Goal: Task Accomplishment & Management: Manage account settings

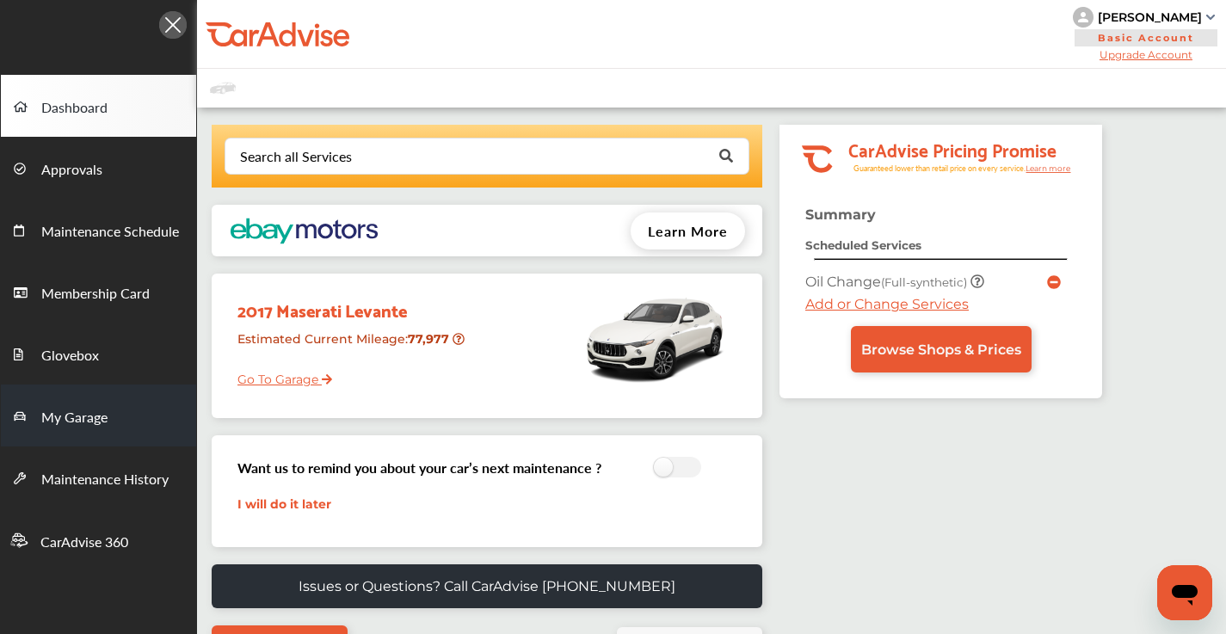
click at [77, 412] on span "My Garage" at bounding box center [74, 418] width 66 height 22
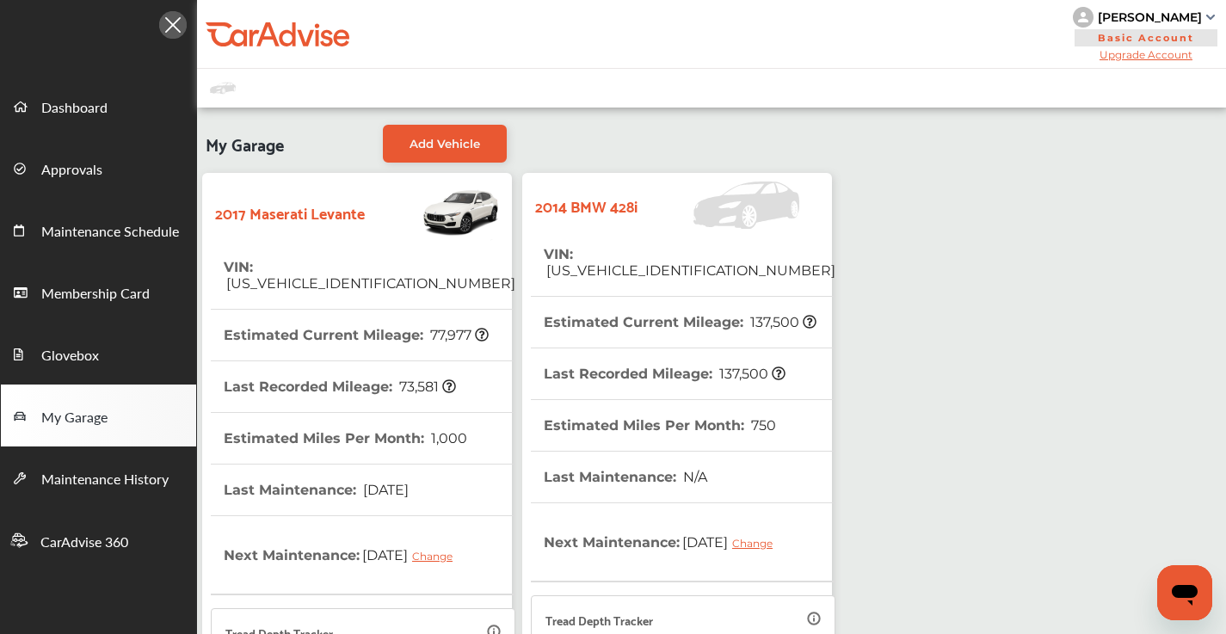
click at [775, 261] on tr "VIN : [US_VEHICLE_IDENTIFICATION_NUMBER]" at bounding box center [683, 263] width 305 height 68
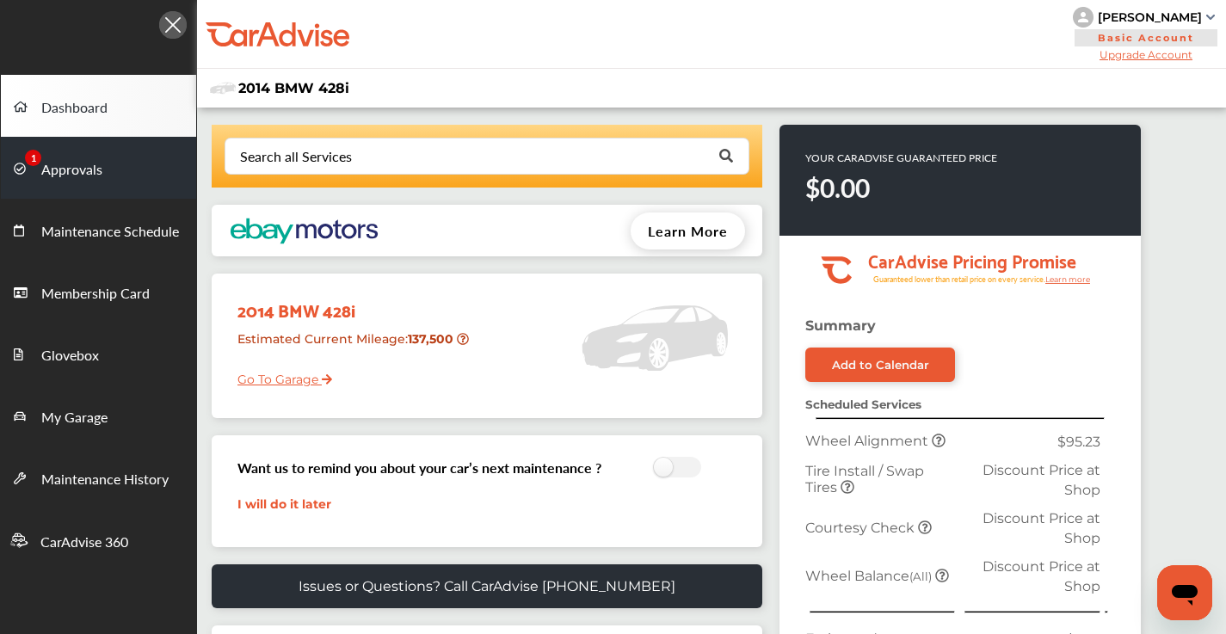
click at [102, 170] on link "Approvals" at bounding box center [98, 168] width 195 height 62
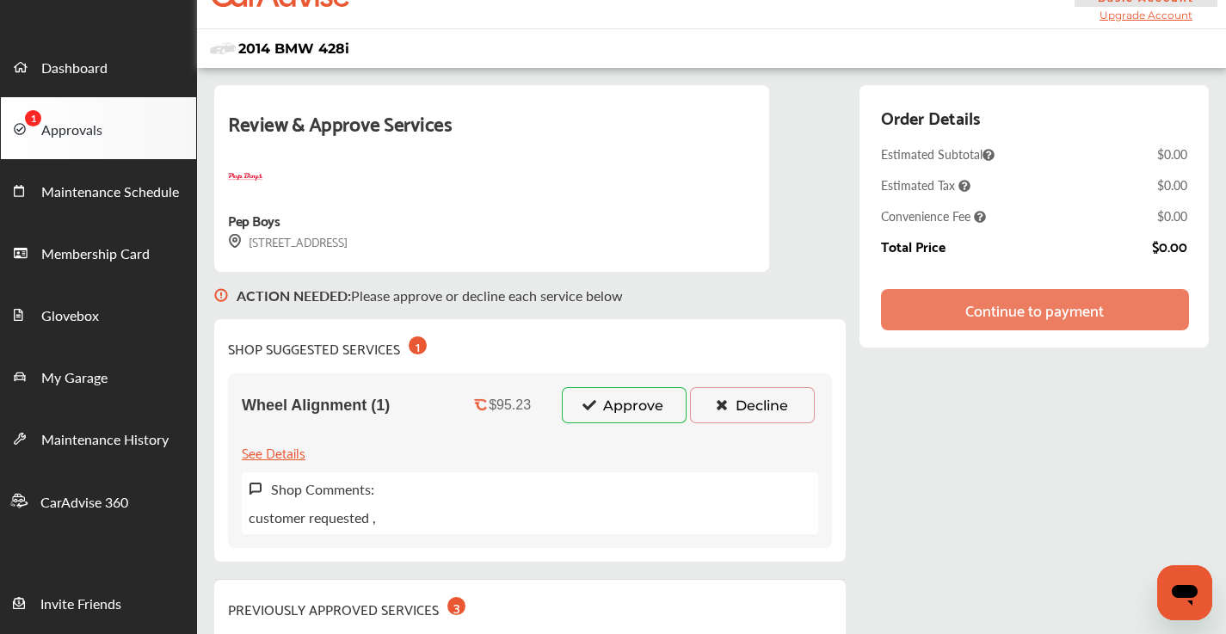
scroll to position [41, 0]
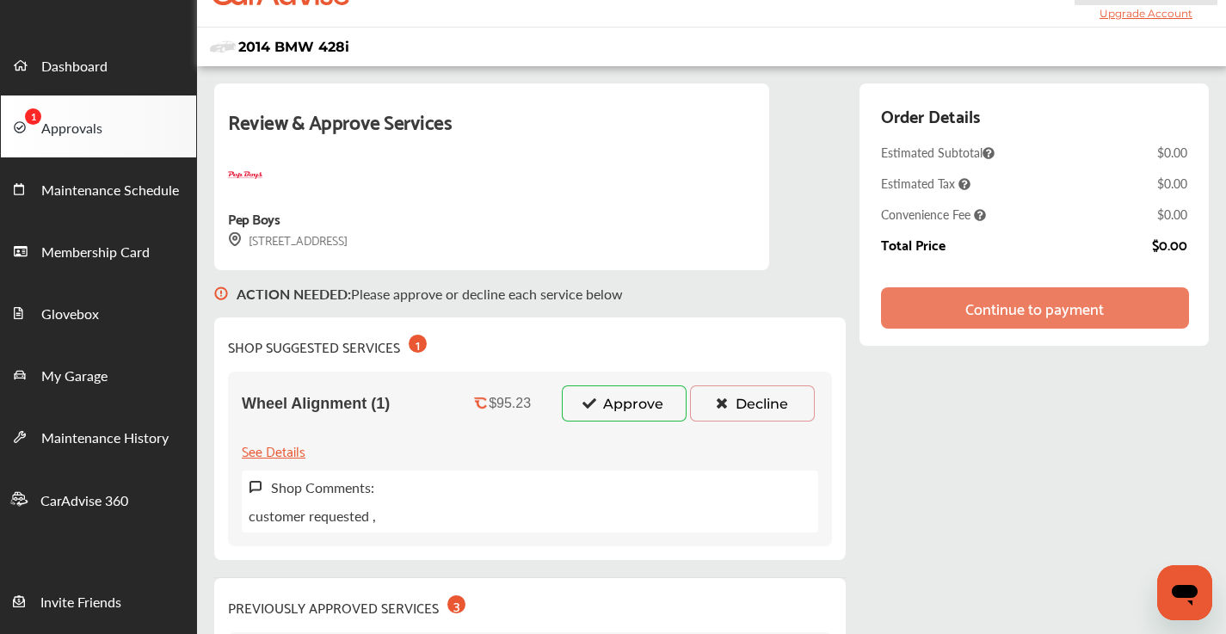
click at [614, 404] on button "Approve" at bounding box center [624, 403] width 125 height 36
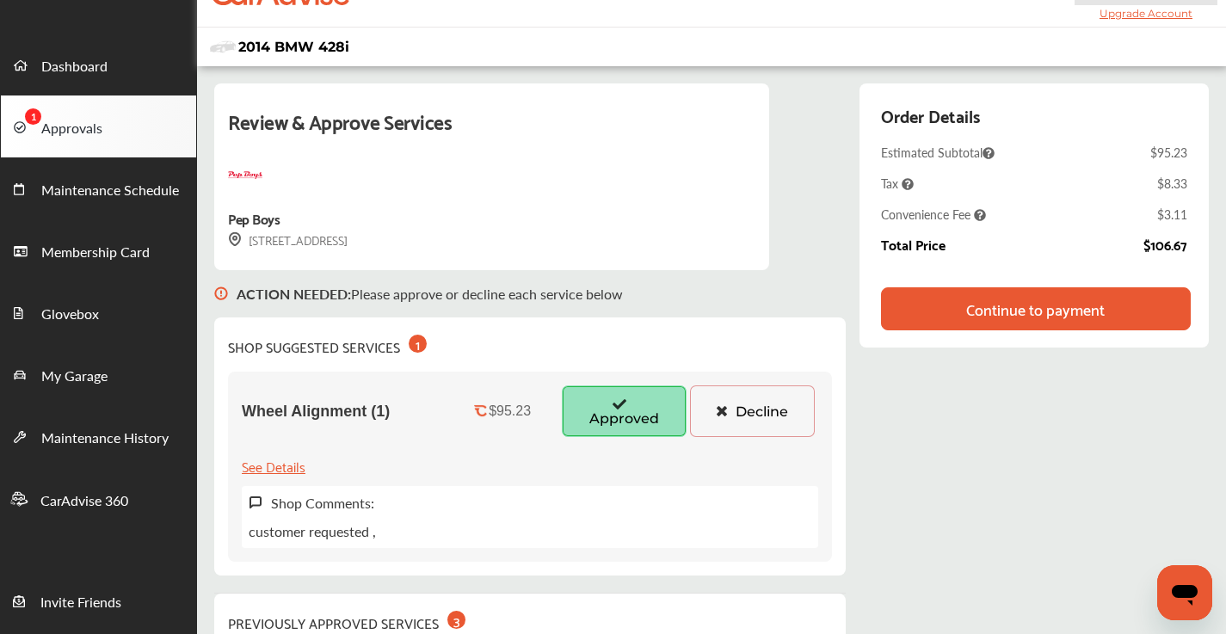
click at [1051, 317] on div "Continue to payment" at bounding box center [1035, 308] width 139 height 17
